Goal: Transaction & Acquisition: Purchase product/service

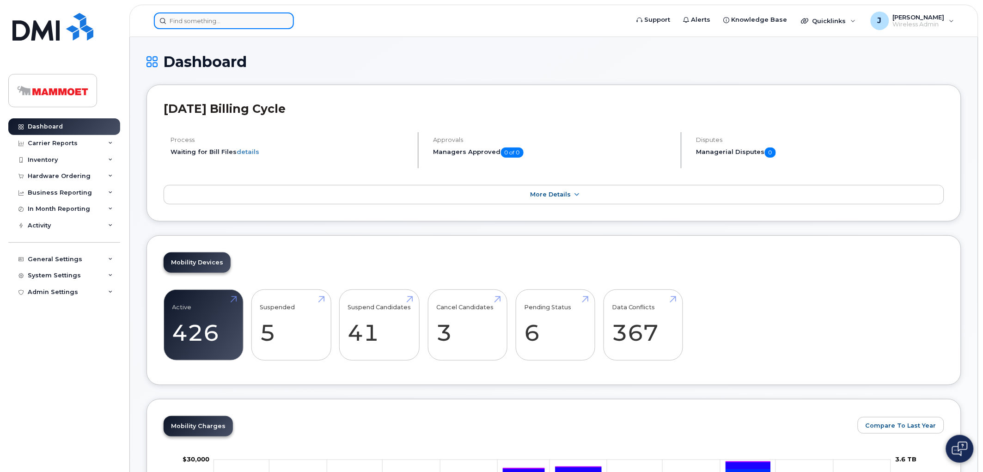
click at [224, 25] on input at bounding box center [224, 20] width 140 height 17
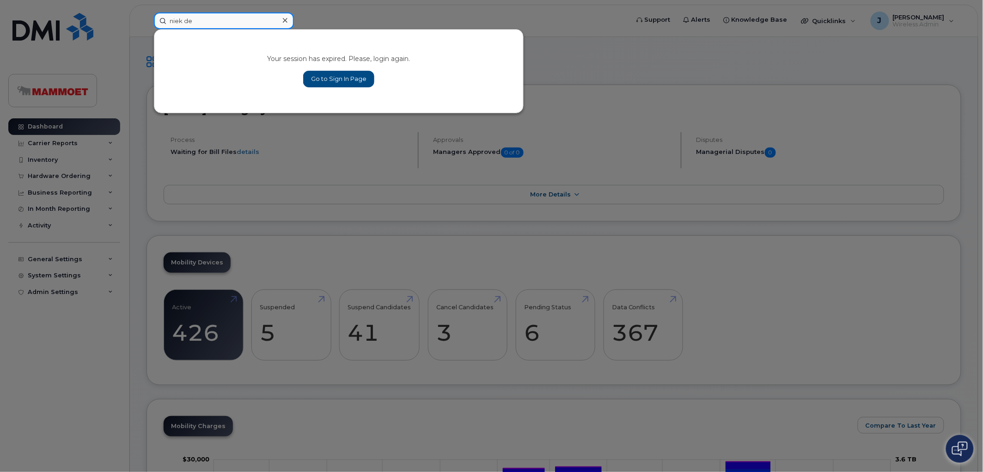
type input "niek de"
click at [361, 77] on link "Go to Sign In Page" at bounding box center [338, 79] width 71 height 17
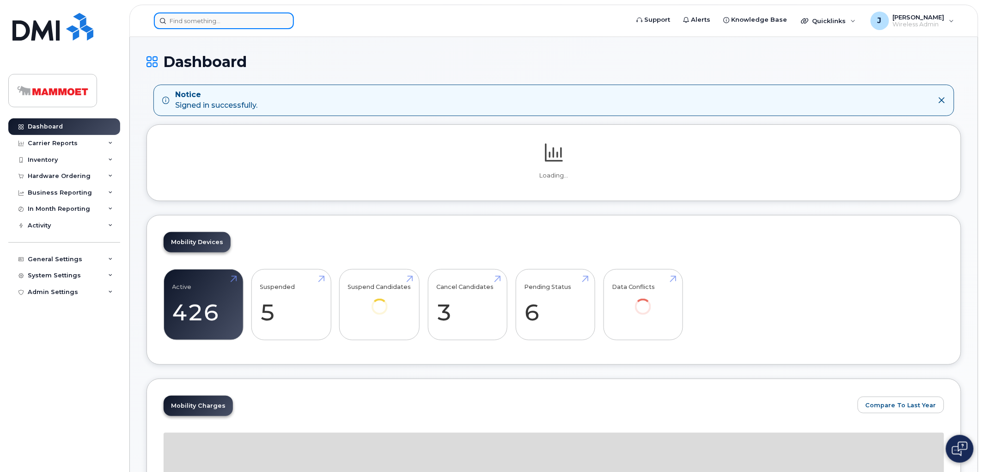
click at [228, 24] on input at bounding box center [224, 20] width 140 height 17
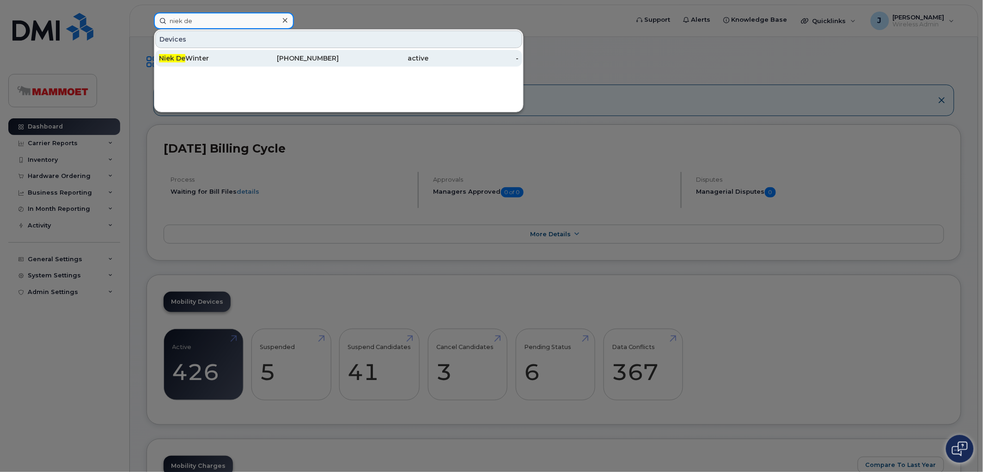
type input "niek de"
click at [173, 54] on div "Niek De Winter" at bounding box center [204, 58] width 90 height 9
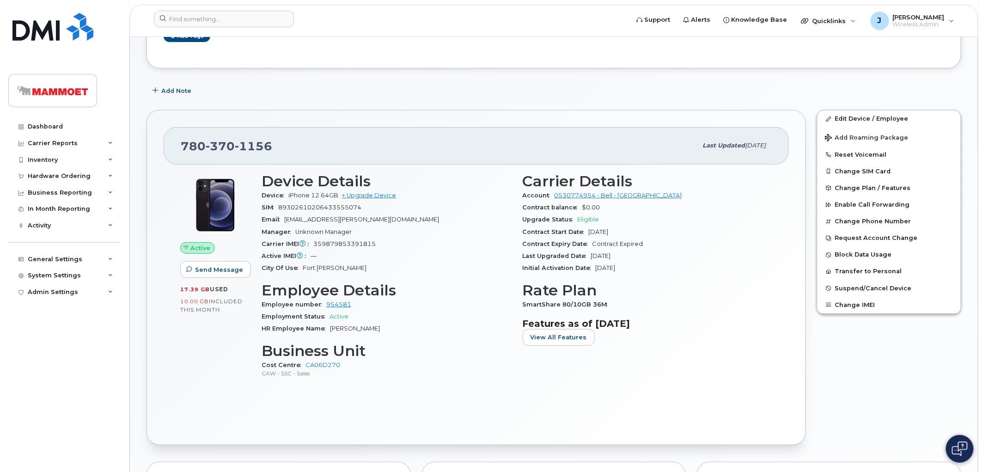
scroll to position [154, 0]
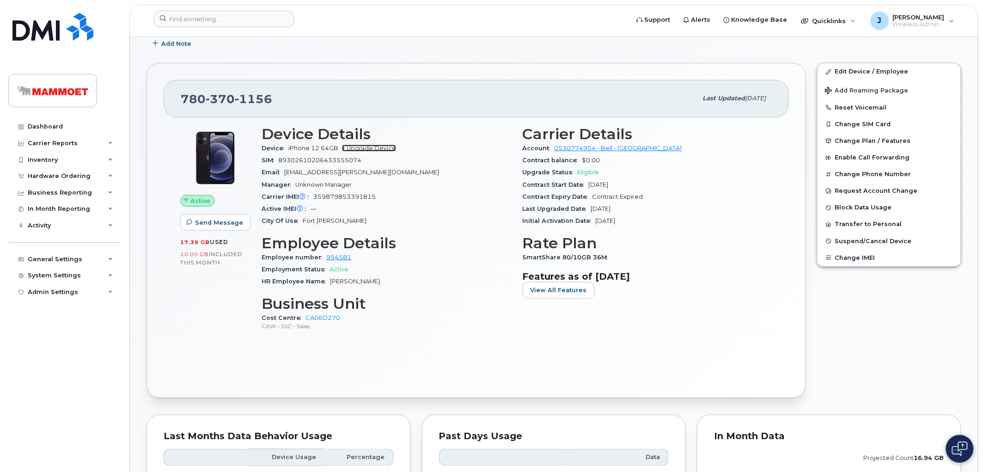
click at [372, 147] on link "+ Upgrade Device" at bounding box center [369, 148] width 54 height 7
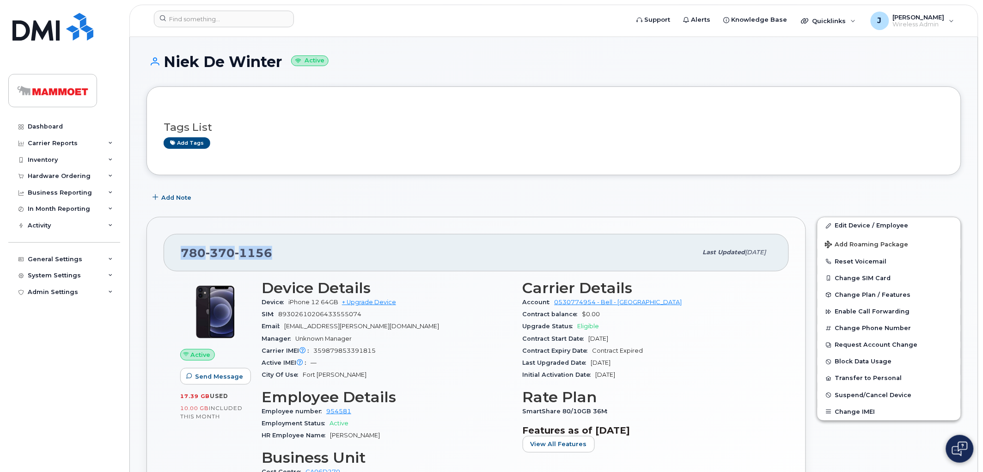
drag, startPoint x: 275, startPoint y: 254, endPoint x: 174, endPoint y: 251, distance: 100.4
click at [174, 251] on div "[PHONE_NUMBER] Last updated [DATE]" at bounding box center [476, 252] width 625 height 37
copy span "780 370 1156"
click at [377, 302] on link "+ Upgrade Device" at bounding box center [369, 302] width 54 height 7
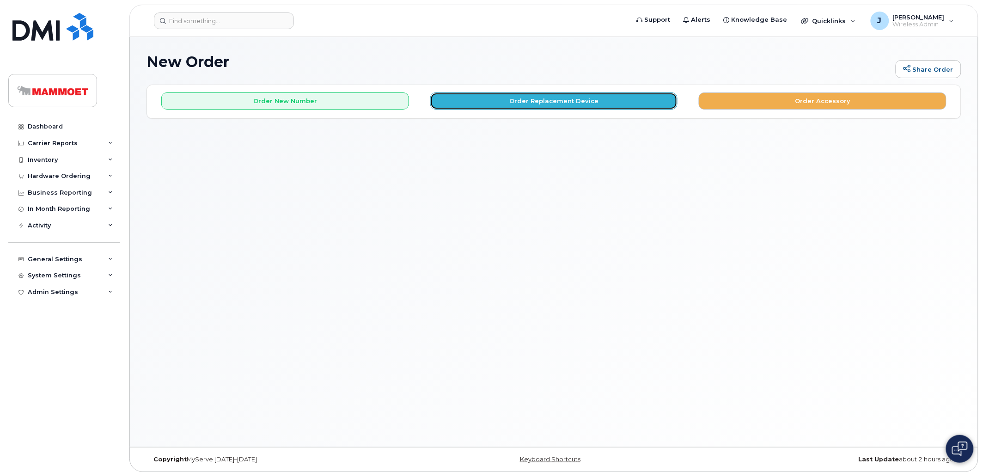
click at [520, 101] on button "Order Replacement Device" at bounding box center [554, 100] width 248 height 17
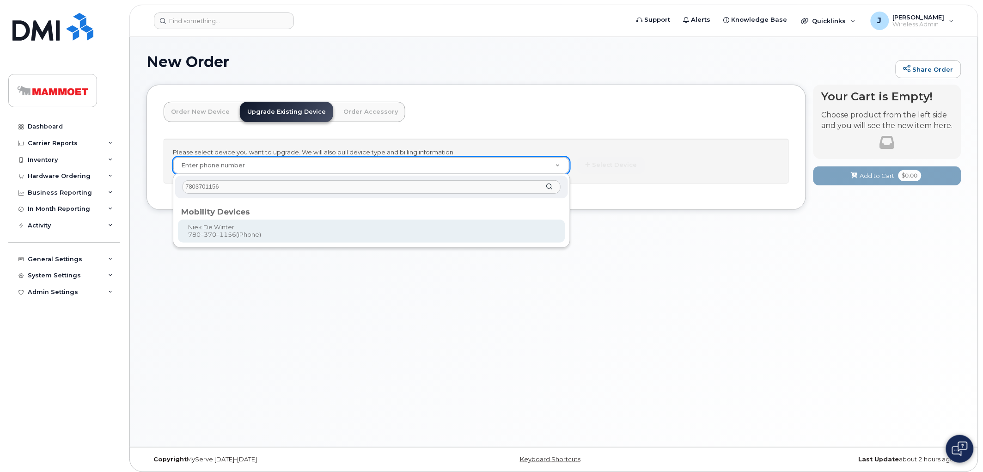
type input "7803701156"
type input "276546"
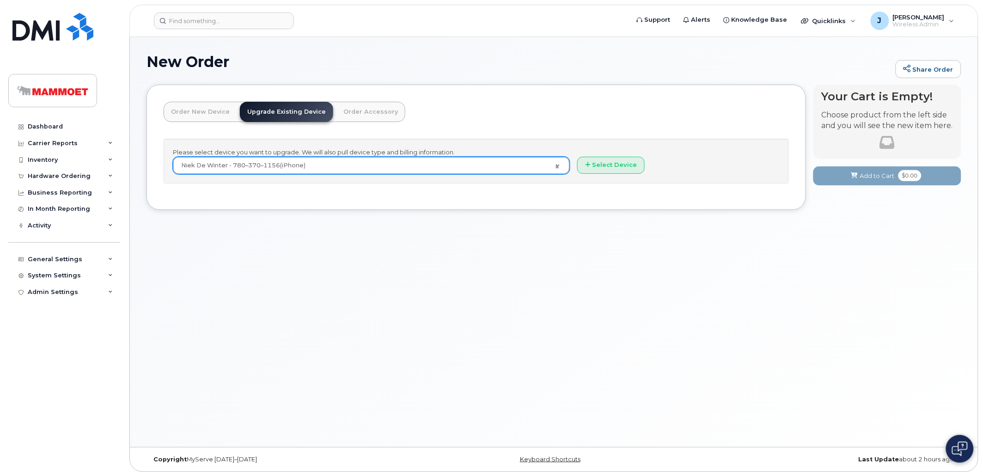
click at [615, 152] on div "Please select device you want to upgrade. We will also pull device type and bil…" at bounding box center [476, 161] width 625 height 45
click at [610, 169] on button "Select Device" at bounding box center [610, 165] width 67 height 17
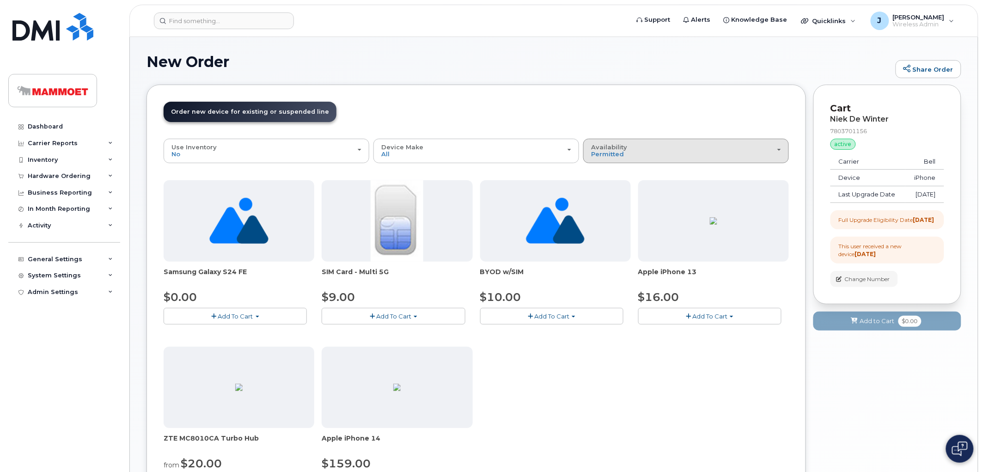
click at [624, 147] on span "Availability" at bounding box center [609, 146] width 36 height 7
click at [602, 189] on label "All" at bounding box center [595, 187] width 19 height 11
click at [0, 0] on input "All" at bounding box center [0, 0] width 0 height 0
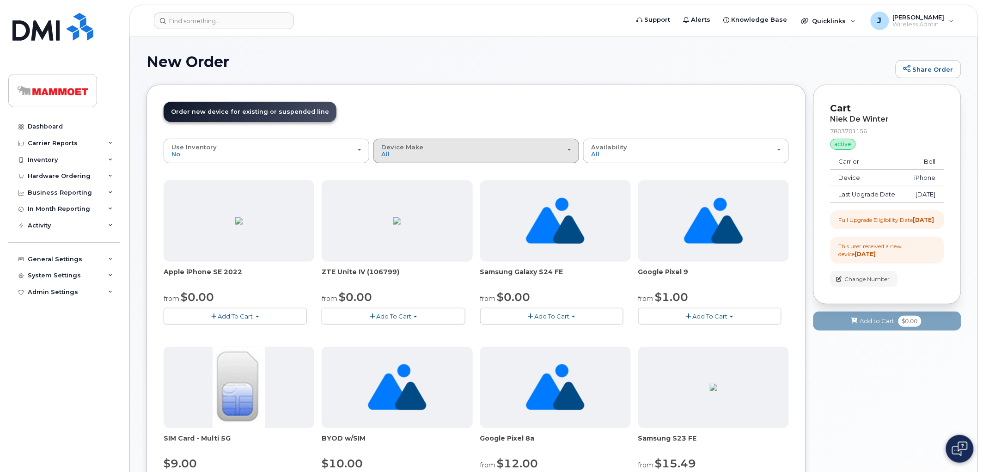
click at [425, 146] on div "Device Make All Android HUB iPhone Unknown" at bounding box center [476, 151] width 190 height 14
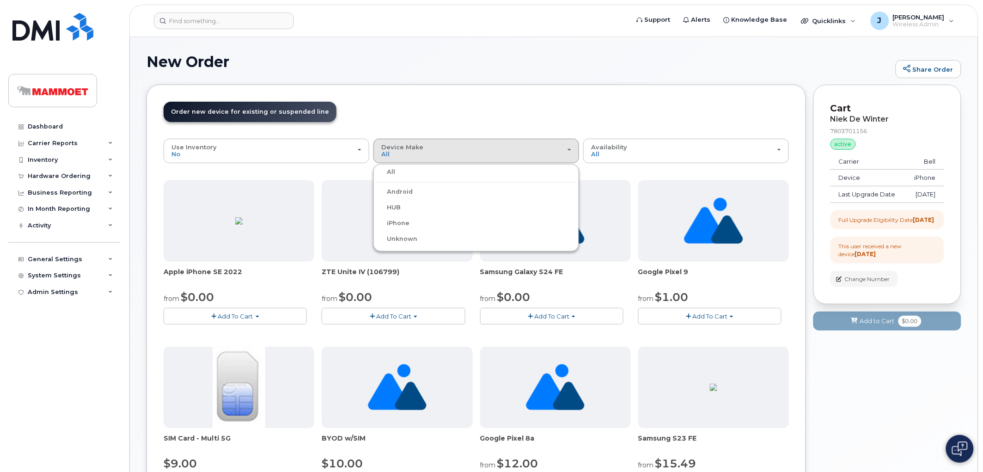
click at [399, 220] on label "iPhone" at bounding box center [393, 223] width 34 height 11
click at [0, 0] on input "iPhone" at bounding box center [0, 0] width 0 height 0
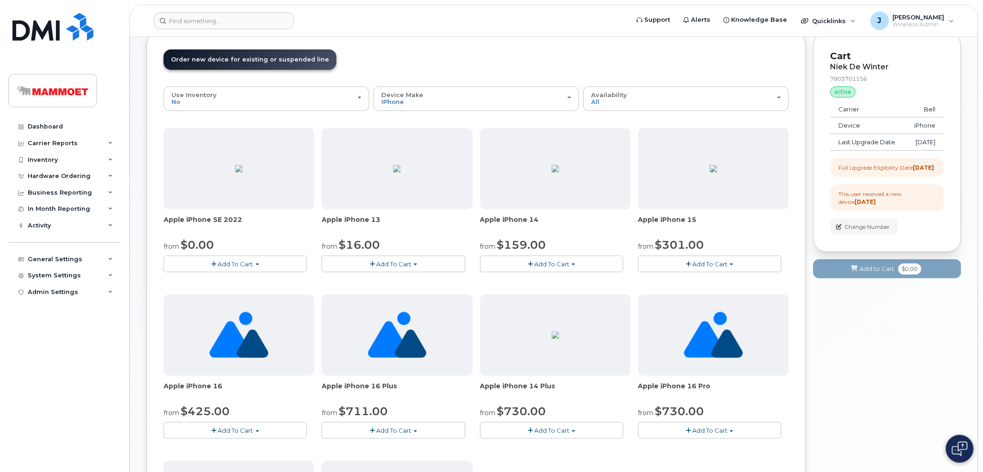
scroll to position [51, 0]
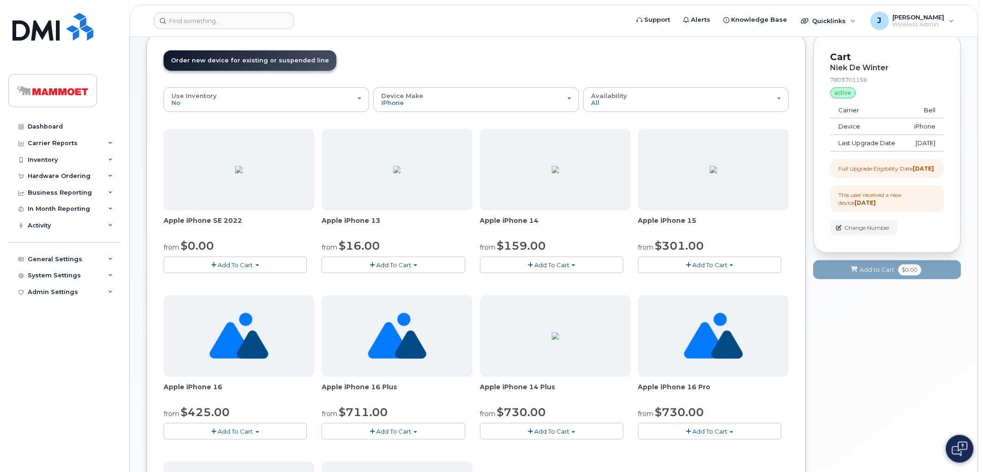
click at [731, 261] on button "Add To Cart" at bounding box center [709, 265] width 143 height 16
click at [49, 177] on div "Hardware Ordering" at bounding box center [59, 175] width 63 height 7
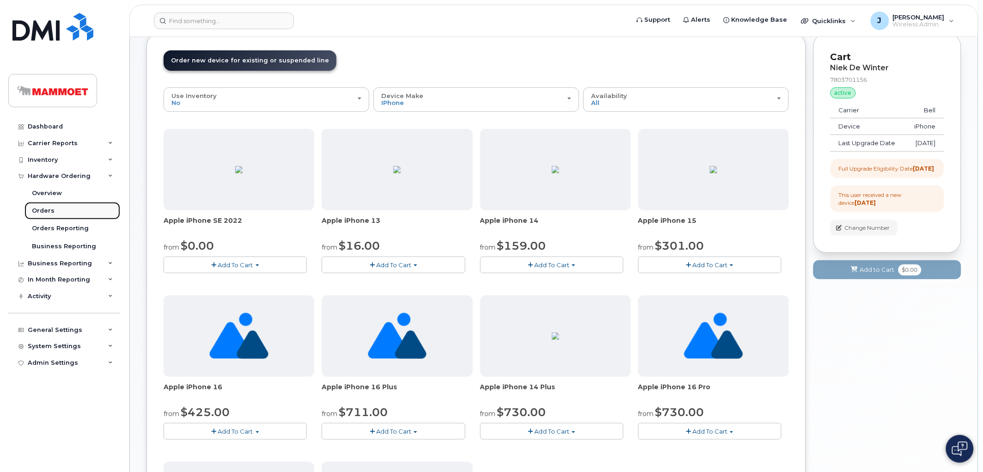
click at [43, 214] on div "Orders" at bounding box center [43, 211] width 23 height 8
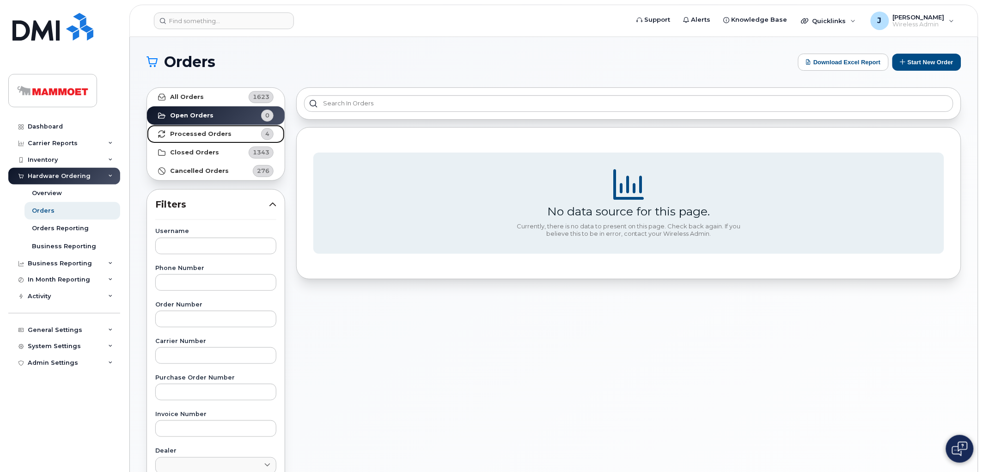
click at [195, 132] on strong "Processed Orders" at bounding box center [200, 133] width 61 height 7
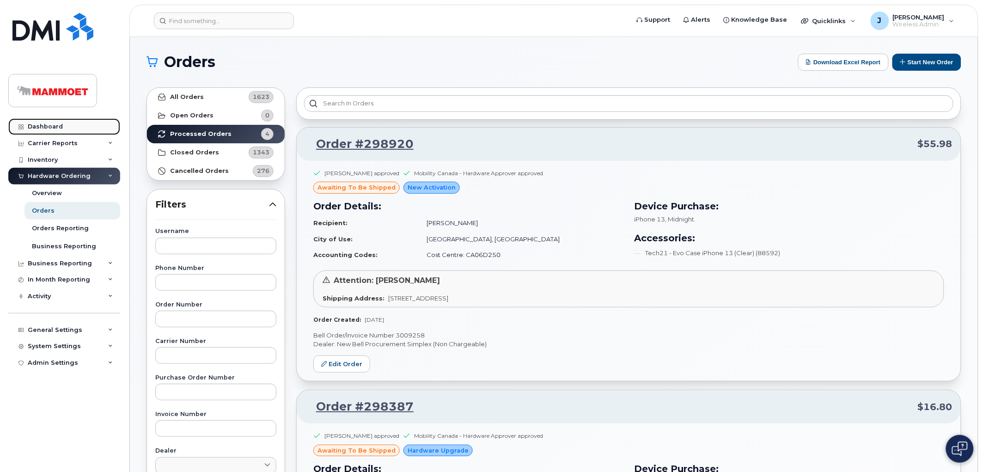
click at [47, 122] on link "Dashboard" at bounding box center [64, 126] width 112 height 17
